Goal: Information Seeking & Learning: Learn about a topic

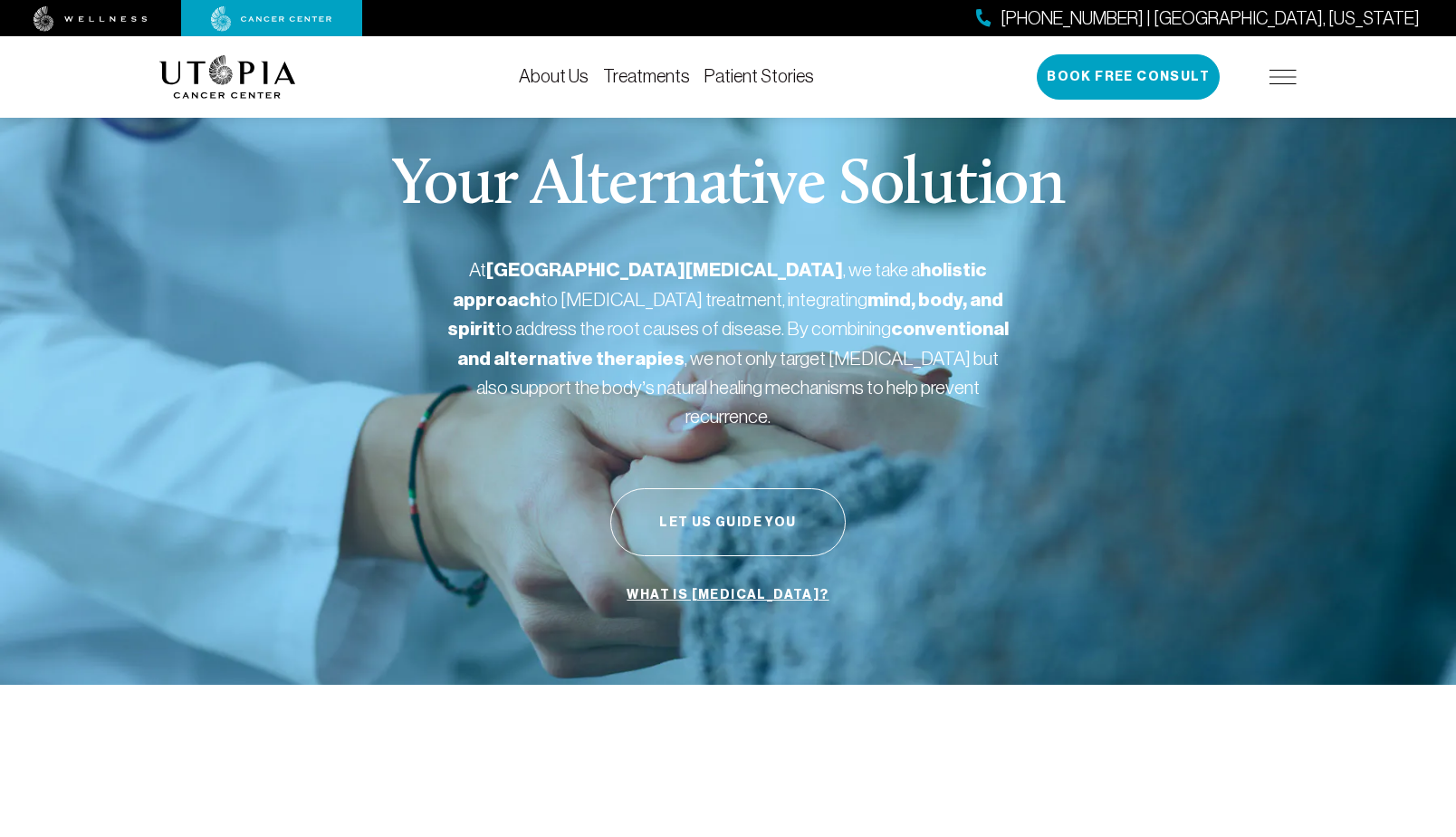
click at [647, 77] on link "Treatments" at bounding box center [647, 76] width 87 height 20
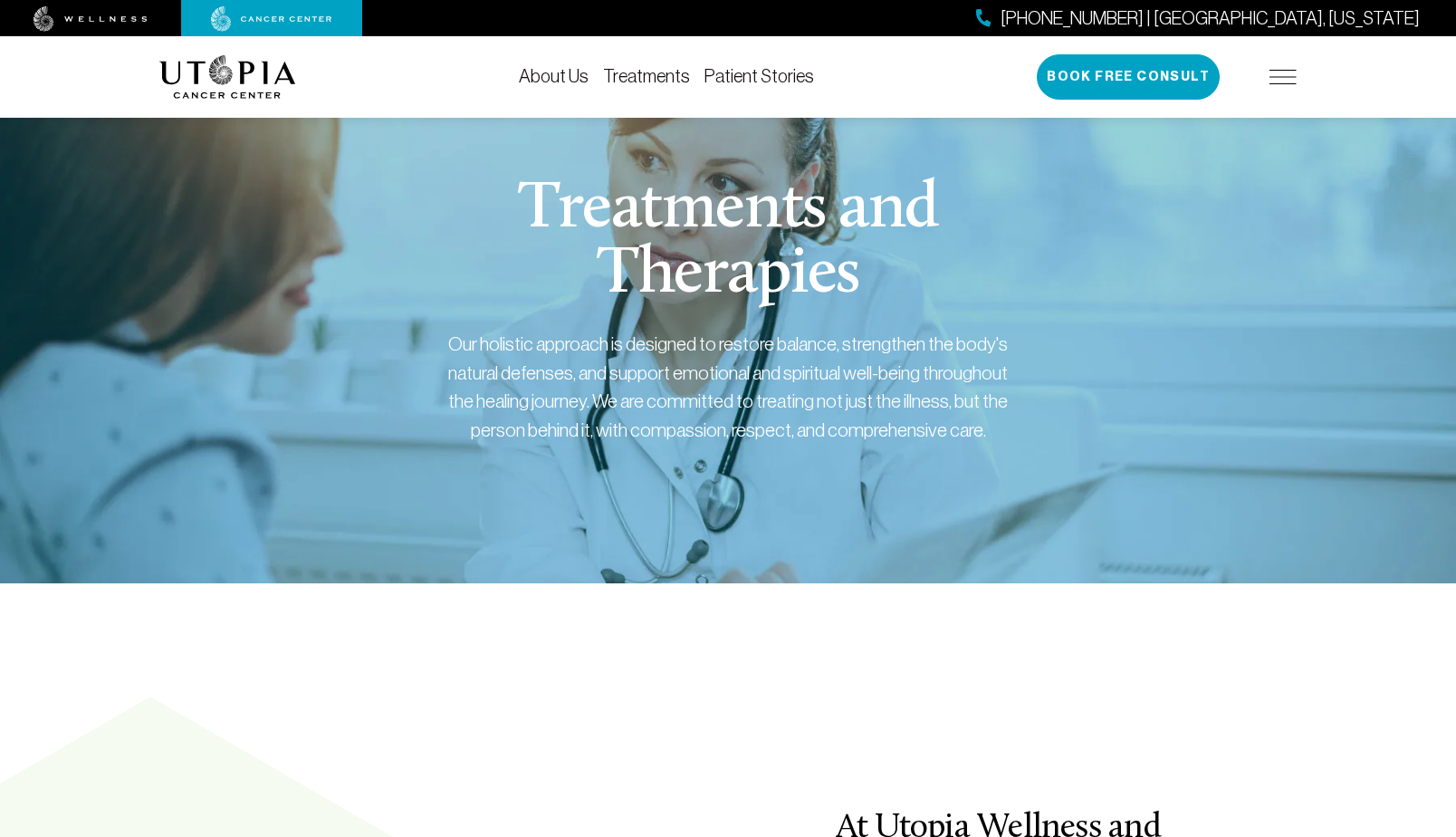
click at [263, 79] on img at bounding box center [228, 77] width 137 height 44
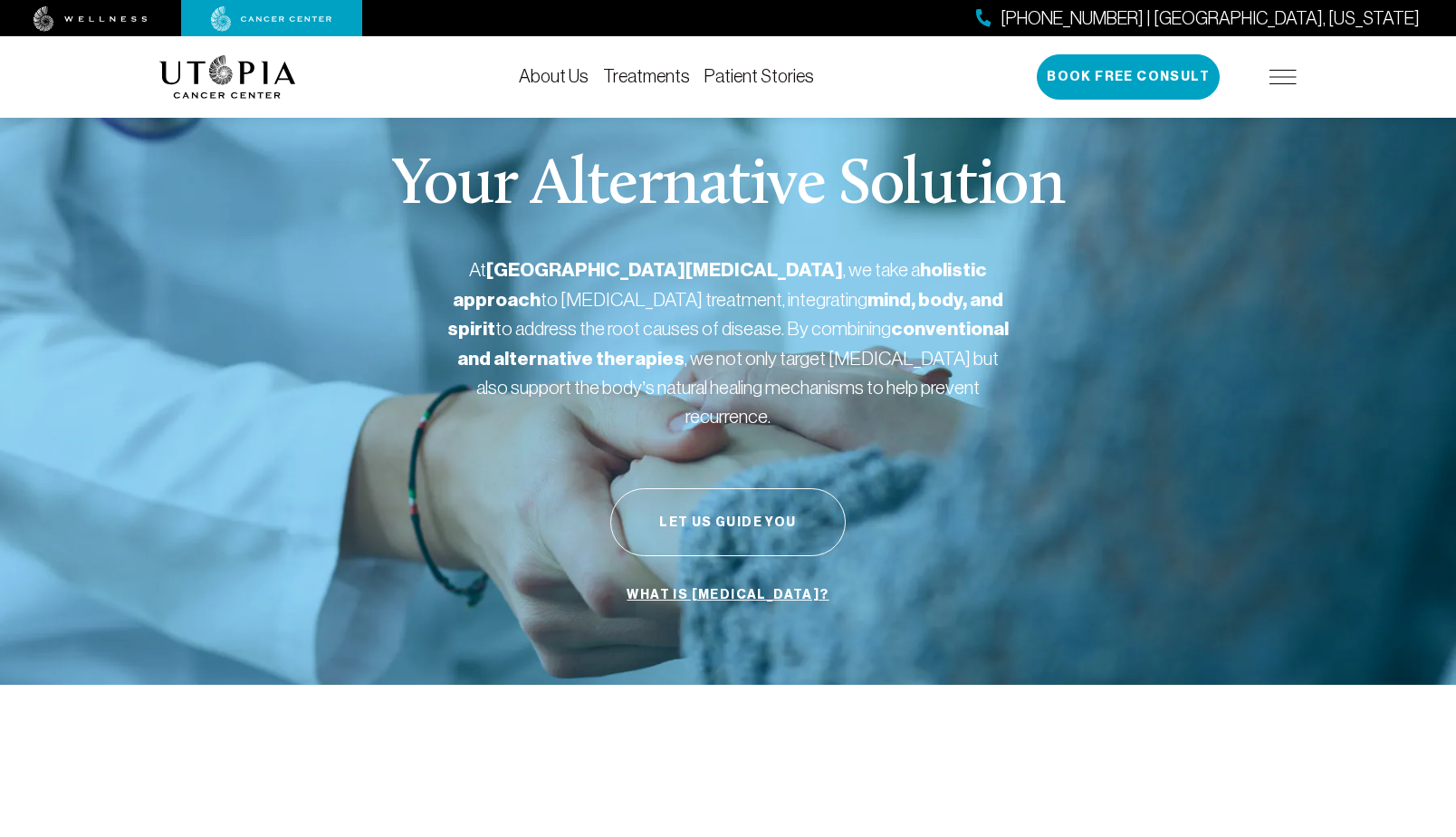
click at [262, 203] on div "Your Alternative Solution At [GEOGRAPHIC_DATA][MEDICAL_DATA] , we take a holist…" at bounding box center [728, 383] width 1137 height 604
click at [1281, 80] on img at bounding box center [1282, 76] width 28 height 14
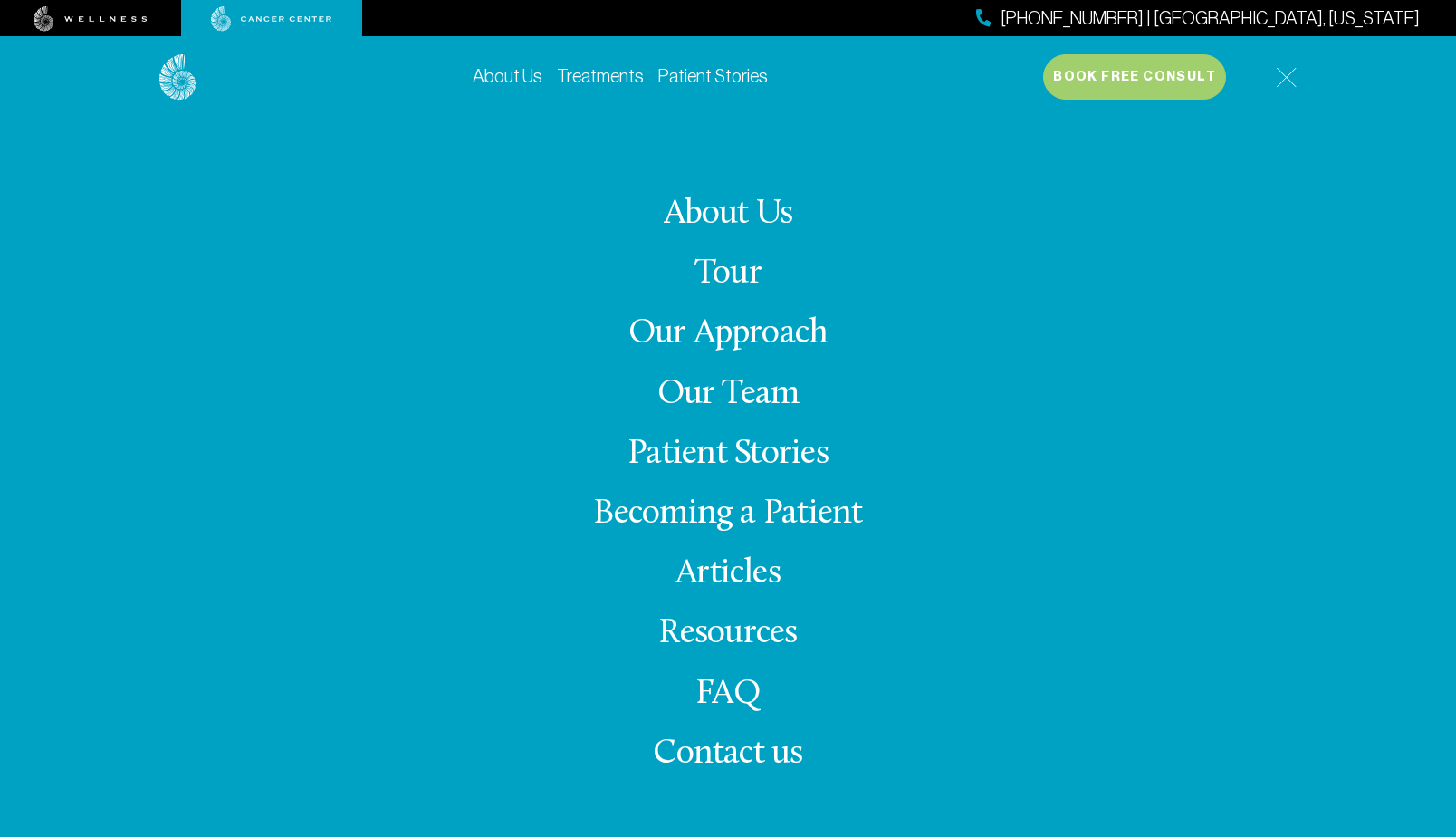
click at [1281, 80] on img at bounding box center [1286, 78] width 21 height 21
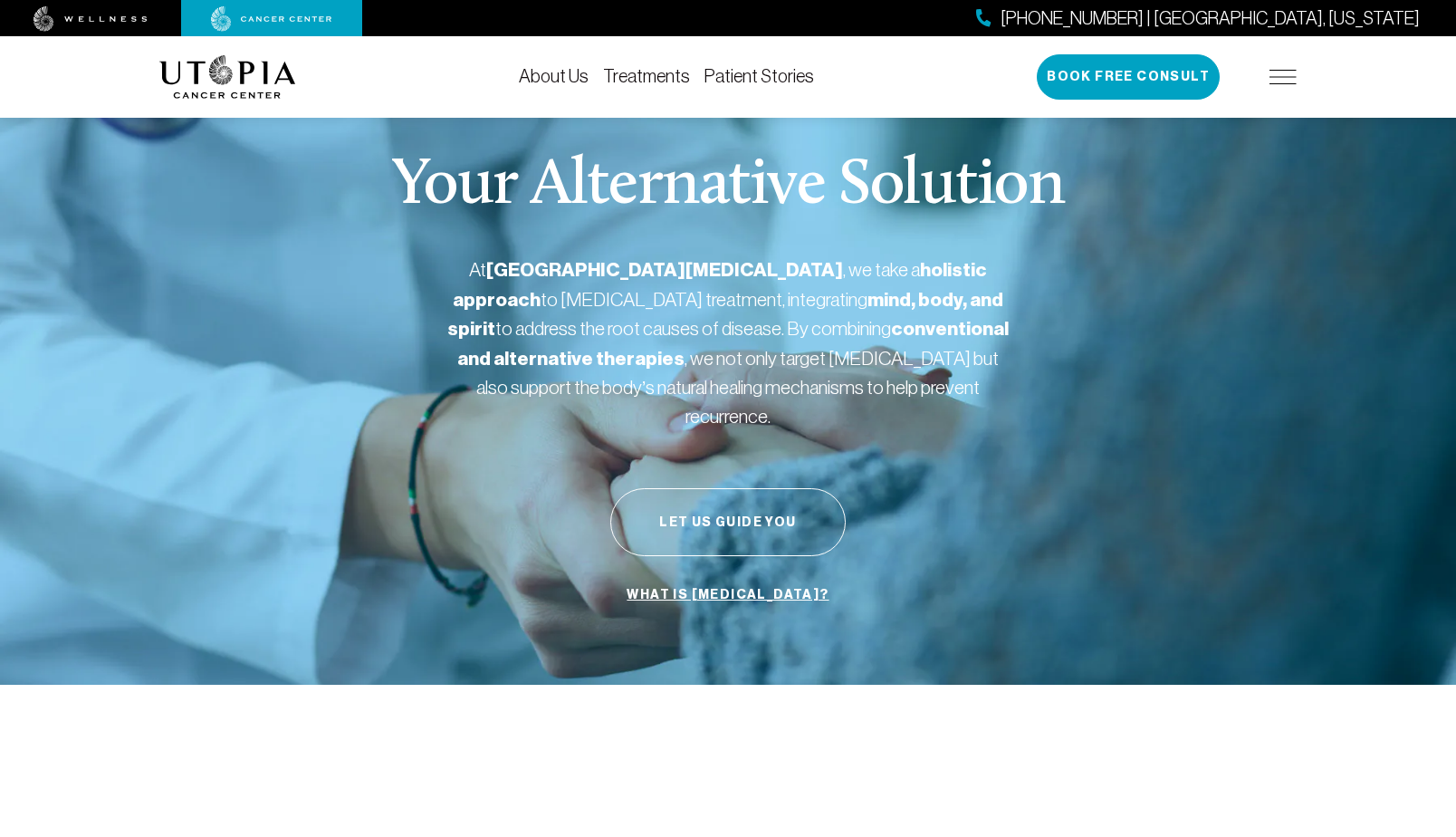
click at [93, 18] on img at bounding box center [90, 19] width 114 height 26
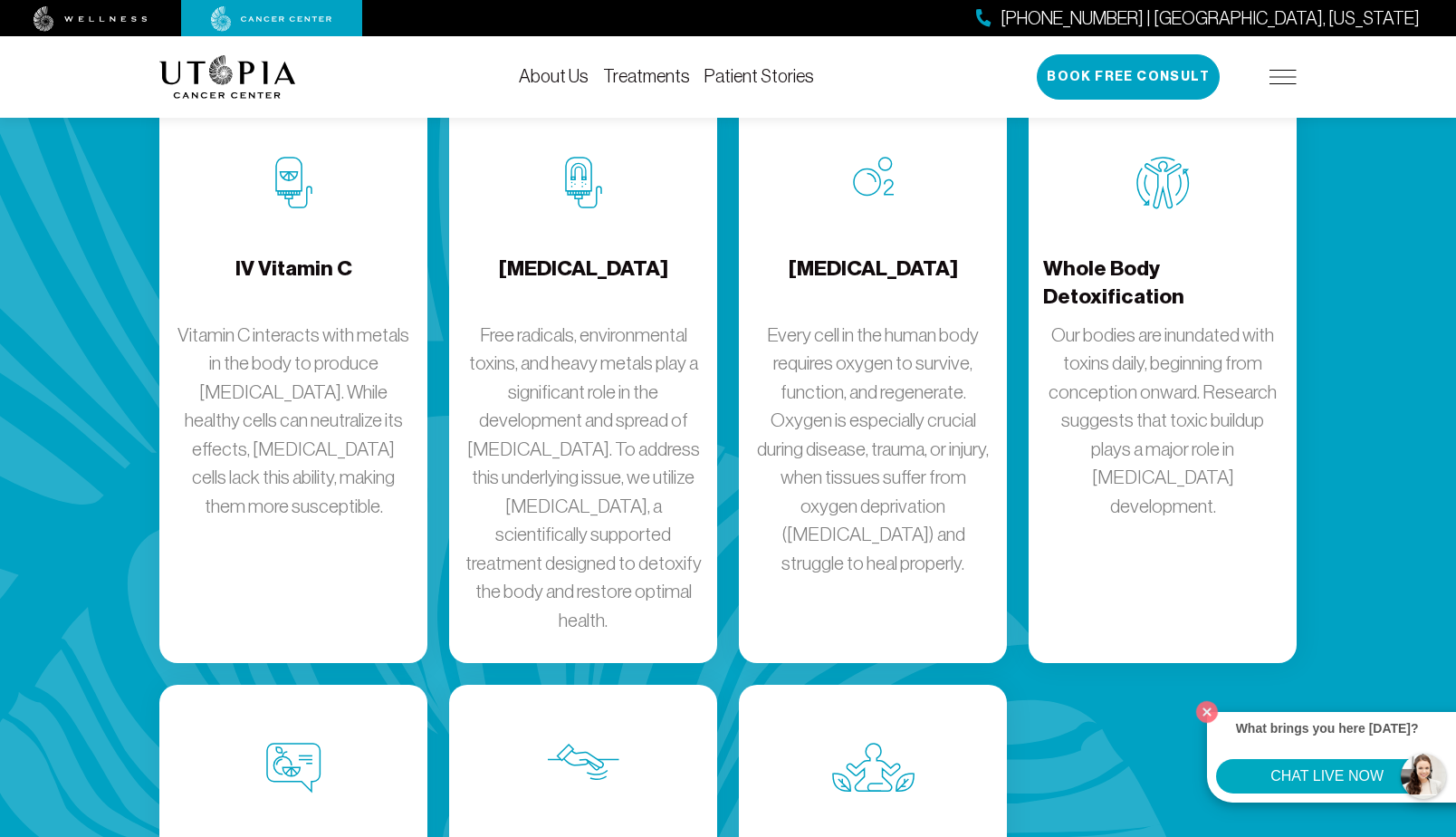
scroll to position [2547, 0]
